Goal: Task Accomplishment & Management: Manage account settings

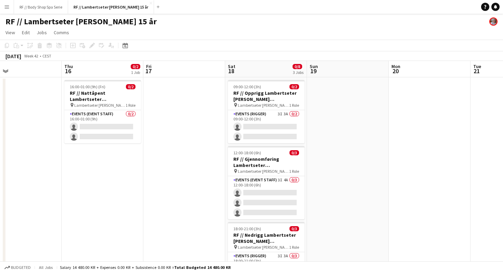
scroll to position [0, 165]
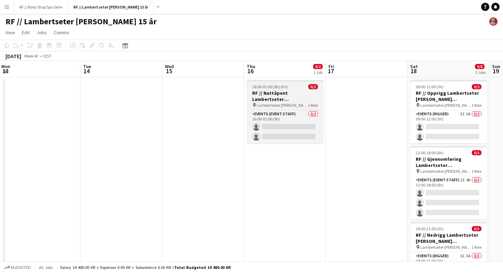
click at [291, 100] on h3 "RF // Nattåpent Lambertseter [PERSON_NAME]" at bounding box center [285, 96] width 77 height 12
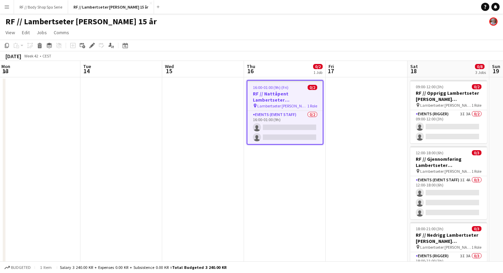
scroll to position [0, 165]
click at [270, 91] on h3 "RF // Nattåpent Lambertseter [PERSON_NAME]" at bounding box center [285, 97] width 75 height 12
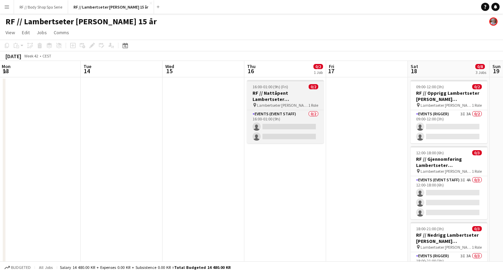
click at [270, 100] on h3 "RF // Nattåpent Lambertseter [PERSON_NAME]" at bounding box center [285, 96] width 77 height 12
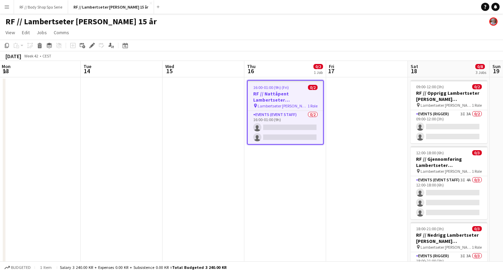
click at [270, 100] on h3 "RF // Nattåpent Lambertseter [PERSON_NAME]" at bounding box center [285, 97] width 75 height 12
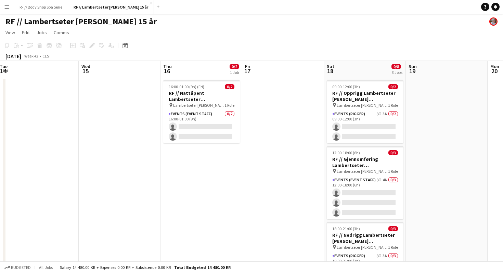
scroll to position [0, 250]
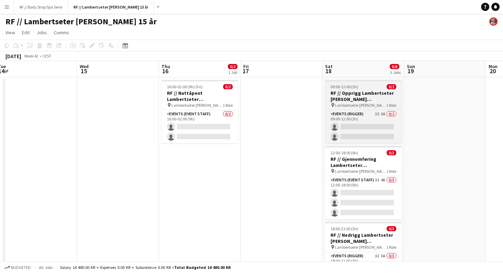
click at [366, 96] on h3 "RF // Opprigg Lambertseter [PERSON_NAME] bursdagsfeiring" at bounding box center [363, 96] width 77 height 12
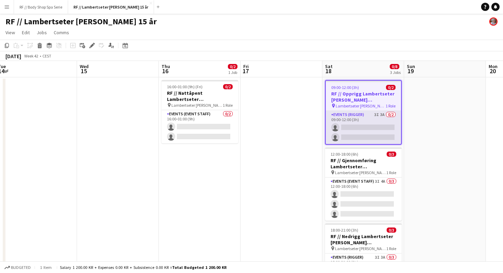
click at [371, 118] on app-card-role "Events (Rigger) 3I 3A 0/2 09:00-12:00 (3h) single-neutral-actions single-neutra…" at bounding box center [363, 127] width 75 height 33
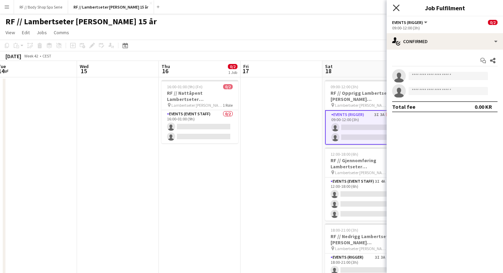
click at [397, 9] on icon "Close pop-in" at bounding box center [396, 7] width 7 height 7
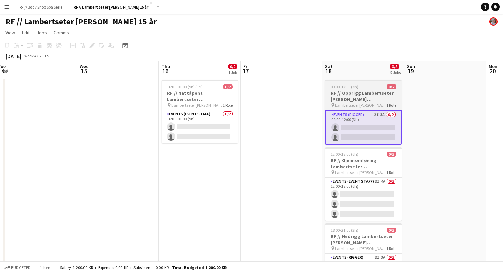
click at [375, 98] on h3 "RF // Opprigg Lambertseter [PERSON_NAME] bursdagsfeiring" at bounding box center [363, 96] width 77 height 12
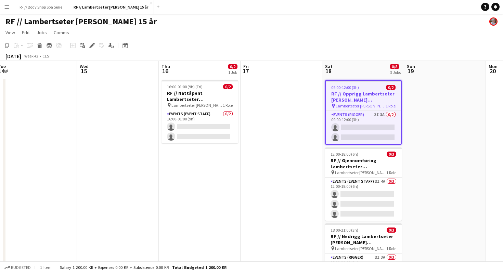
click at [301, 149] on app-date-cell at bounding box center [282, 193] width 82 height 233
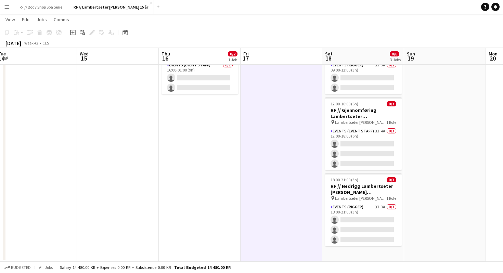
scroll to position [0, 0]
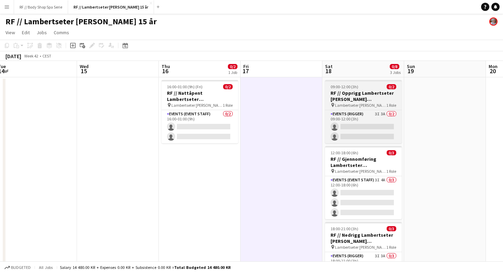
click at [388, 98] on h3 "RF // Opprigg Lambertseter [PERSON_NAME] bursdagsfeiring" at bounding box center [363, 96] width 77 height 12
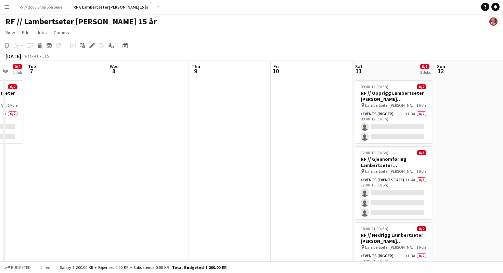
scroll to position [0, 221]
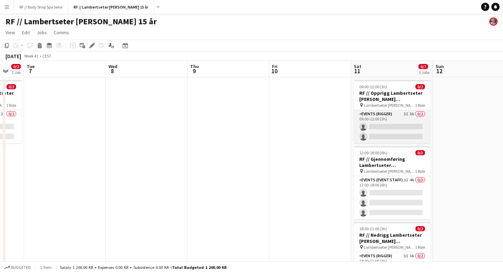
click at [399, 114] on app-card-role "Events (Rigger) 3I 3A 0/2 09:00-12:00 (3h) single-neutral-actions single-neutra…" at bounding box center [392, 126] width 77 height 33
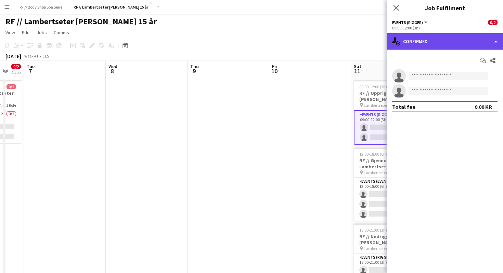
click at [416, 43] on div "single-neutral-actions-check-2 Confirmed" at bounding box center [445, 41] width 116 height 16
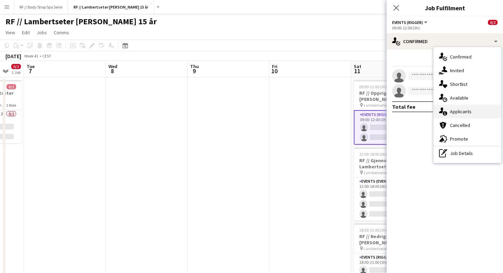
click at [450, 115] on div "single-neutral-actions-information Applicants" at bounding box center [468, 112] width 68 height 14
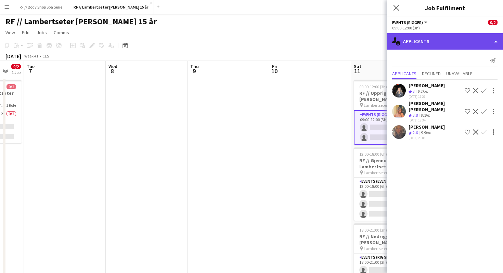
click at [420, 41] on div "single-neutral-actions-information Applicants" at bounding box center [445, 41] width 116 height 16
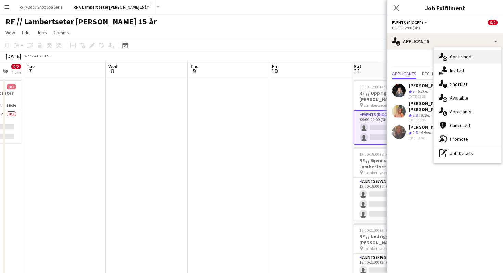
click at [452, 55] on div "single-neutral-actions-check-2 Confirmed" at bounding box center [468, 57] width 68 height 14
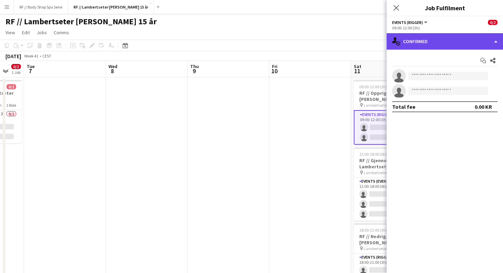
click at [427, 46] on div "single-neutral-actions-check-2 Confirmed" at bounding box center [445, 41] width 116 height 16
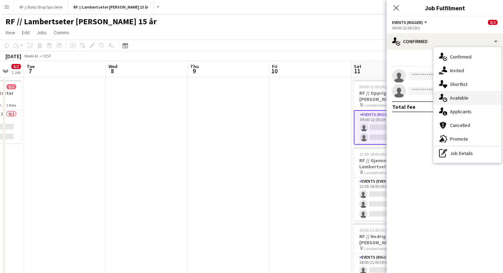
click at [449, 99] on div "single-neutral-actions-upload Available" at bounding box center [468, 98] width 68 height 14
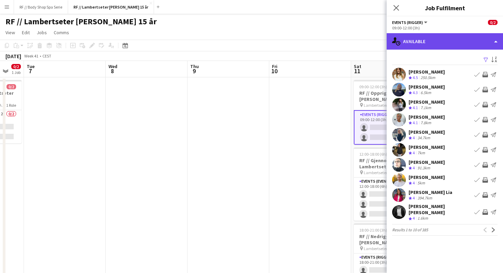
click at [427, 41] on div "single-neutral-actions-upload Available" at bounding box center [445, 41] width 116 height 16
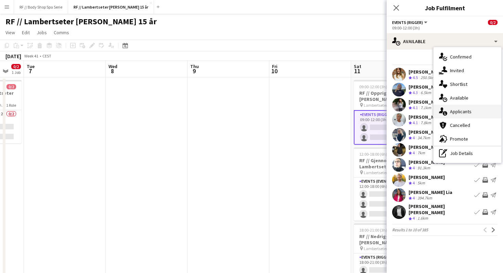
click at [452, 112] on div "single-neutral-actions-information Applicants" at bounding box center [468, 112] width 68 height 14
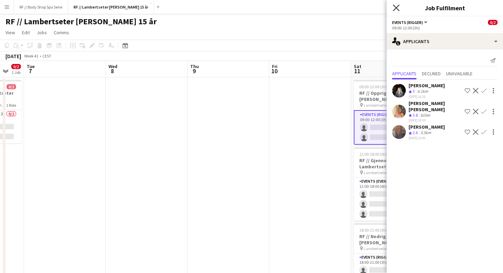
click at [399, 8] on icon "Close pop-in" at bounding box center [396, 7] width 7 height 7
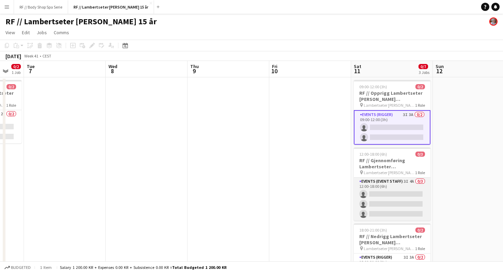
scroll to position [0, 221]
click at [403, 193] on app-card-role "Events (Event Staff) 3I 4A 0/3 12:00-18:00 (6h) single-neutral-actions single-n…" at bounding box center [393, 199] width 77 height 43
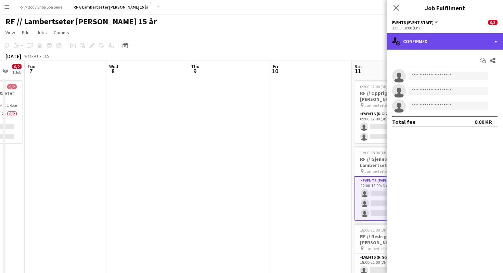
click at [412, 37] on div "single-neutral-actions-check-2 Confirmed" at bounding box center [445, 41] width 116 height 16
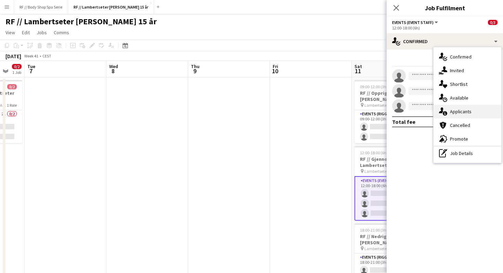
click at [450, 112] on div "single-neutral-actions-information Applicants" at bounding box center [468, 112] width 68 height 14
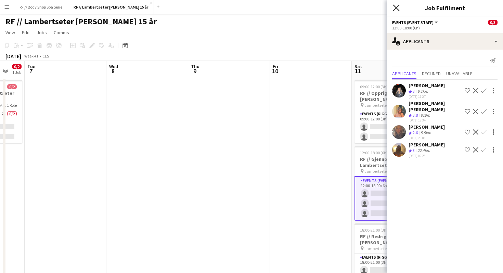
click at [398, 9] on icon "Close pop-in" at bounding box center [396, 7] width 7 height 7
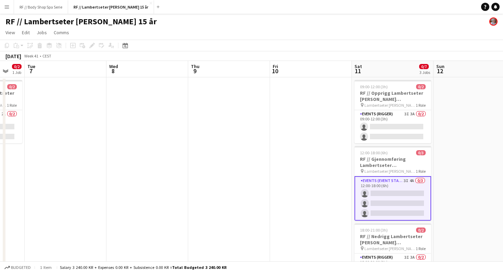
scroll to position [48, 0]
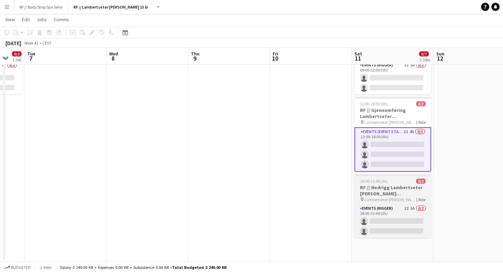
click at [408, 189] on h3 "RF // Nedrigg Lambertseter [PERSON_NAME] bursdagsfeiring" at bounding box center [393, 190] width 77 height 12
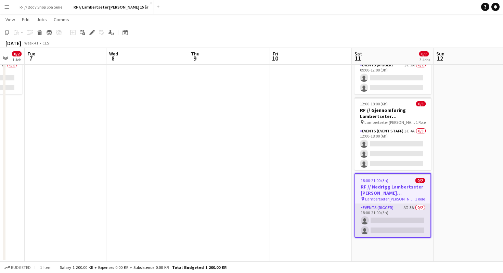
click at [406, 209] on app-card-role "Events (Rigger) 3I 3A 0/2 18:00-21:00 (3h) single-neutral-actions single-neutra…" at bounding box center [392, 220] width 75 height 33
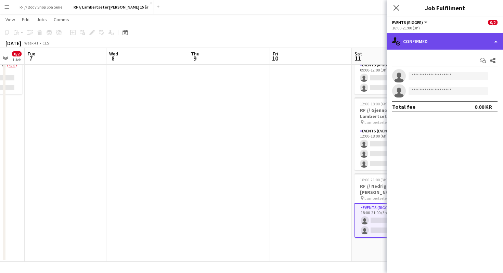
click at [422, 47] on div "single-neutral-actions-check-2 Confirmed" at bounding box center [445, 41] width 116 height 16
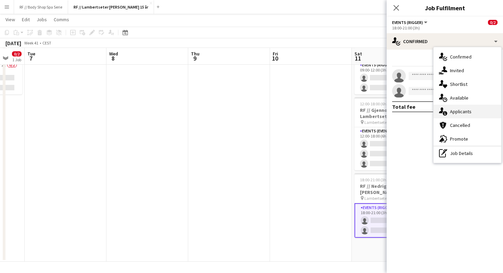
click at [452, 110] on div "single-neutral-actions-information Applicants" at bounding box center [468, 112] width 68 height 14
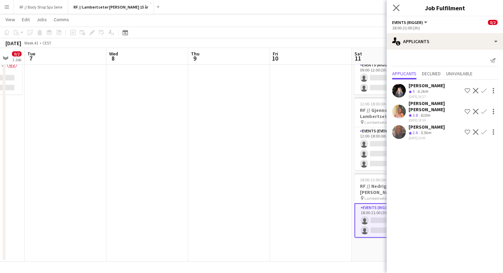
click at [400, 8] on app-icon "Close pop-in" at bounding box center [397, 8] width 10 height 10
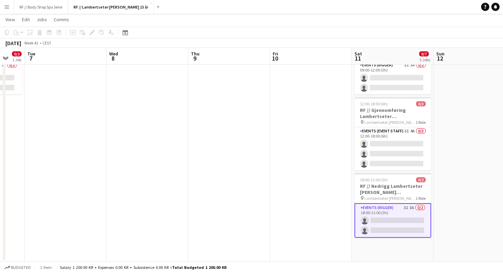
click at [454, 118] on app-date-cell at bounding box center [475, 144] width 82 height 233
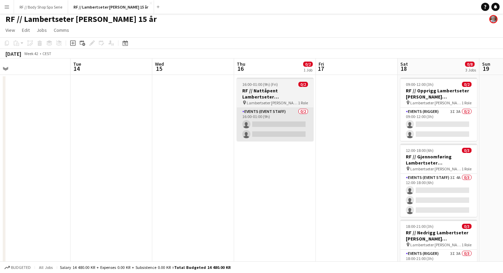
scroll to position [0, 307]
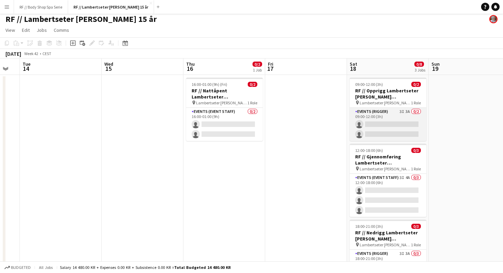
click at [398, 113] on app-card-role "Events (Rigger) 3I 3A 0/2 09:00-12:00 (3h) single-neutral-actions single-neutra…" at bounding box center [388, 124] width 77 height 33
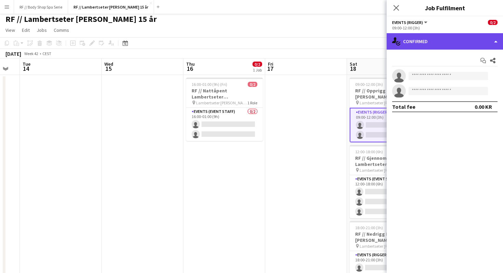
click at [424, 48] on div "single-neutral-actions-check-2 Confirmed" at bounding box center [445, 41] width 116 height 16
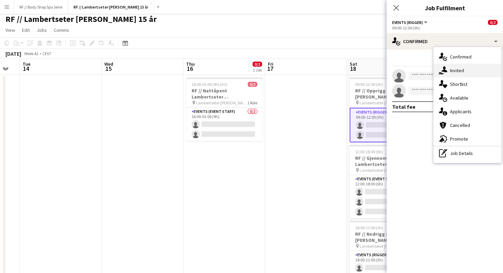
click at [445, 70] on icon at bounding box center [445, 69] width 6 height 6
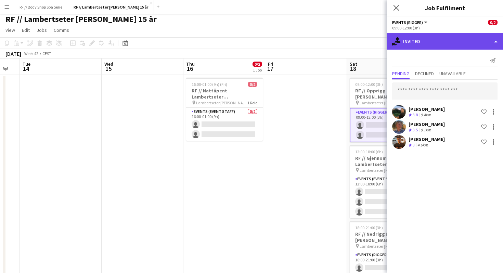
click at [410, 41] on div "single-neutral-actions-share-1 Invited" at bounding box center [445, 41] width 116 height 16
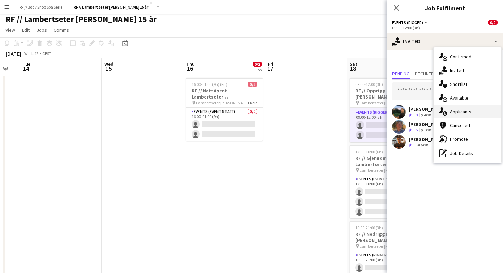
click at [451, 113] on div "single-neutral-actions-information Applicants" at bounding box center [468, 112] width 68 height 14
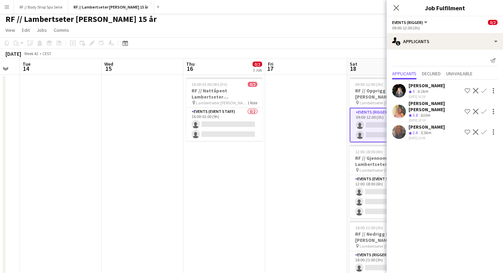
click at [398, 110] on app-user-avatar at bounding box center [399, 112] width 14 height 14
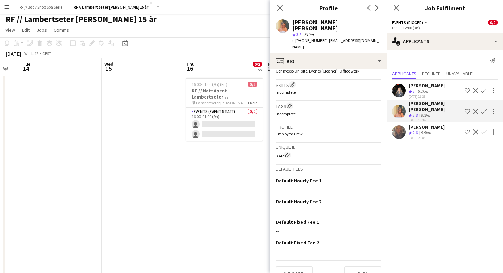
scroll to position [0, 0]
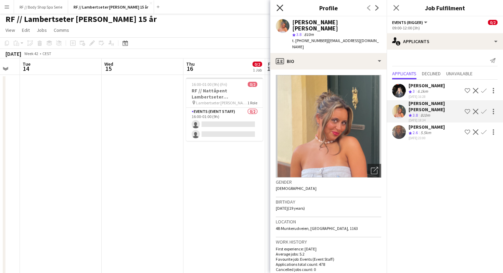
click at [277, 7] on icon "Close pop-in" at bounding box center [280, 7] width 7 height 7
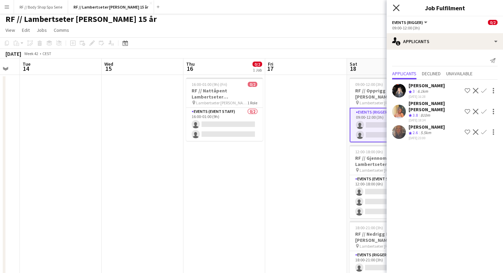
click at [394, 5] on icon at bounding box center [396, 7] width 7 height 7
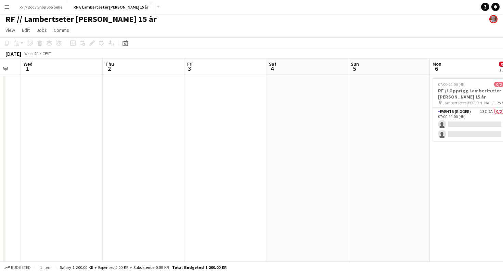
scroll to position [0, 187]
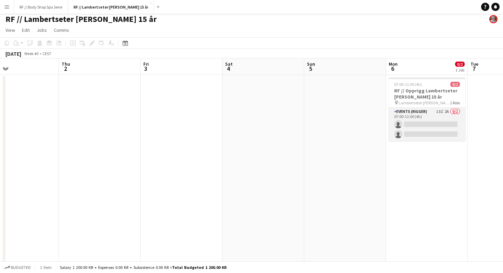
click at [434, 114] on app-card-role "Events (Rigger) 13I 2A 0/2 07:00-11:00 (4h) single-neutral-actions single-neutr…" at bounding box center [427, 124] width 77 height 33
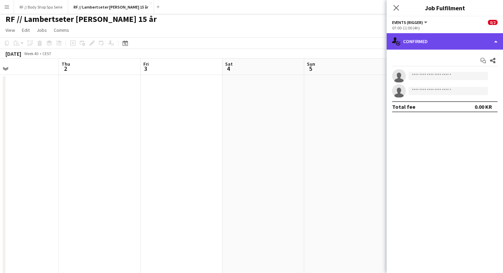
click at [419, 44] on div "single-neutral-actions-check-2 Confirmed" at bounding box center [445, 41] width 116 height 16
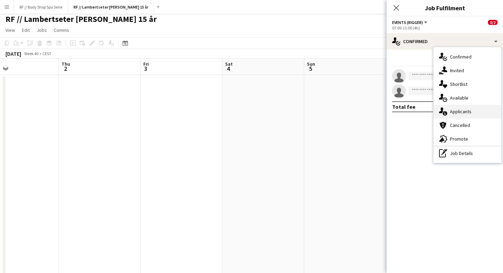
click at [456, 110] on div "single-neutral-actions-information Applicants" at bounding box center [468, 112] width 68 height 14
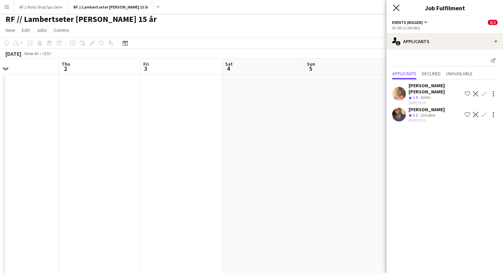
click at [398, 11] on icon "Close pop-in" at bounding box center [396, 7] width 7 height 7
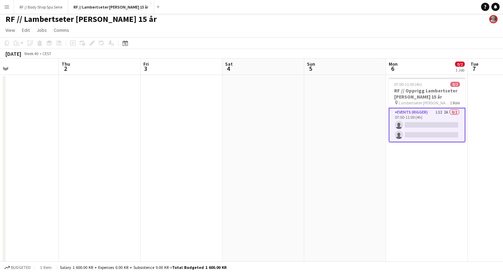
click at [358, 135] on app-date-cell at bounding box center [345, 191] width 82 height 233
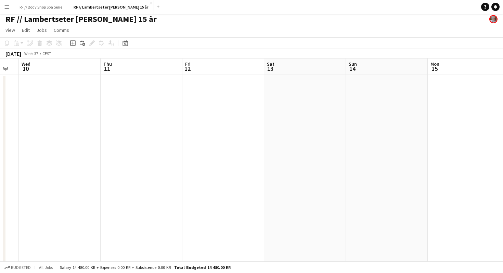
scroll to position [0, 0]
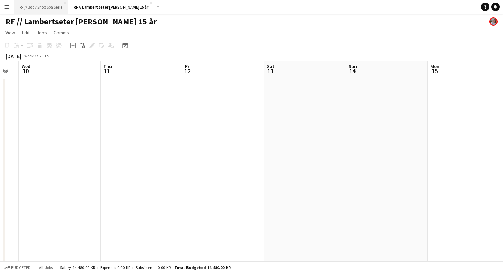
click at [44, 0] on button "RF // Body Shop Spa Serie Close" at bounding box center [41, 6] width 54 height 13
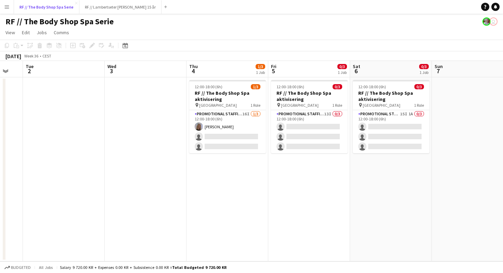
scroll to position [0, 225]
